Goal: Task Accomplishment & Management: Use online tool/utility

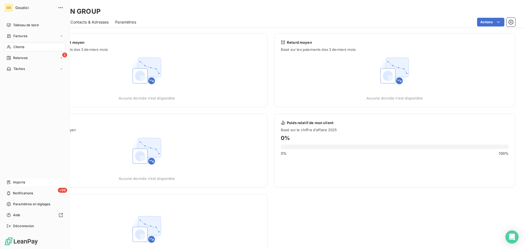
click at [20, 182] on span "Imports" at bounding box center [19, 182] width 12 height 5
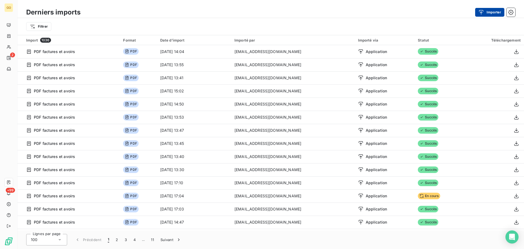
click at [495, 13] on button "Importer" at bounding box center [490, 12] width 29 height 9
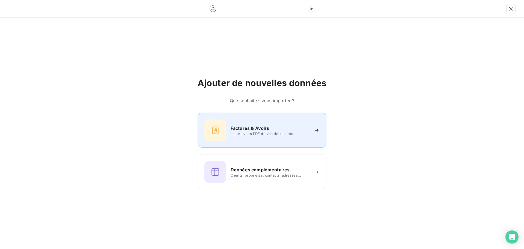
click at [248, 128] on h6 "Factures & Avoirs" at bounding box center [250, 128] width 39 height 7
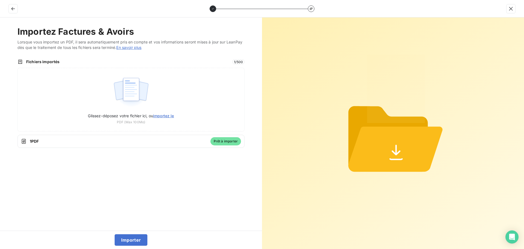
drag, startPoint x: 132, startPoint y: 240, endPoint x: 138, endPoint y: 232, distance: 10.3
click at [132, 240] on button "Importer" at bounding box center [131, 239] width 33 height 11
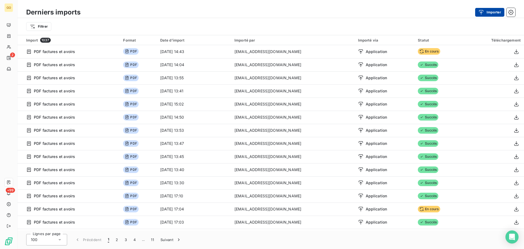
click at [484, 13] on icon "button" at bounding box center [481, 12] width 5 height 5
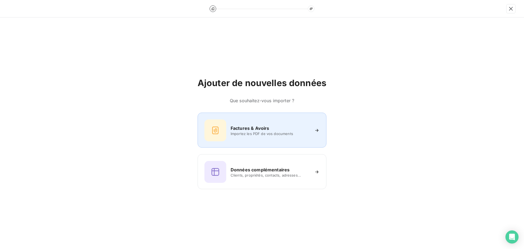
click at [257, 130] on h6 "Factures & Avoirs" at bounding box center [250, 128] width 39 height 7
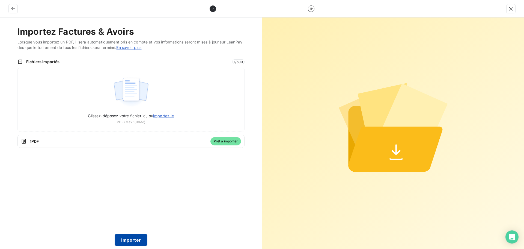
click at [136, 242] on button "Importer" at bounding box center [131, 239] width 33 height 11
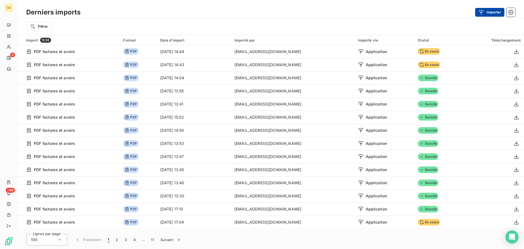
click at [488, 12] on button "Importer" at bounding box center [490, 12] width 29 height 9
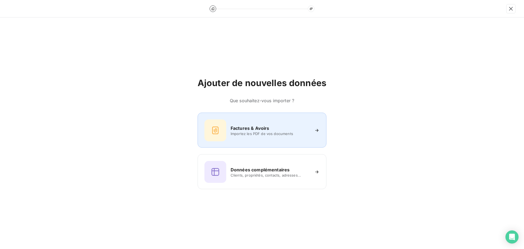
click at [248, 131] on span "Importez les PDF de vos documents" at bounding box center [270, 133] width 79 height 4
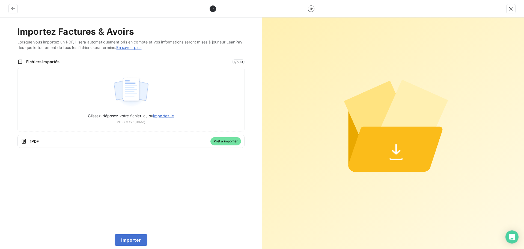
drag, startPoint x: 130, startPoint y: 237, endPoint x: 136, endPoint y: 207, distance: 31.5
click at [130, 237] on button "Importer" at bounding box center [131, 239] width 33 height 11
